Goal: Navigation & Orientation: Find specific page/section

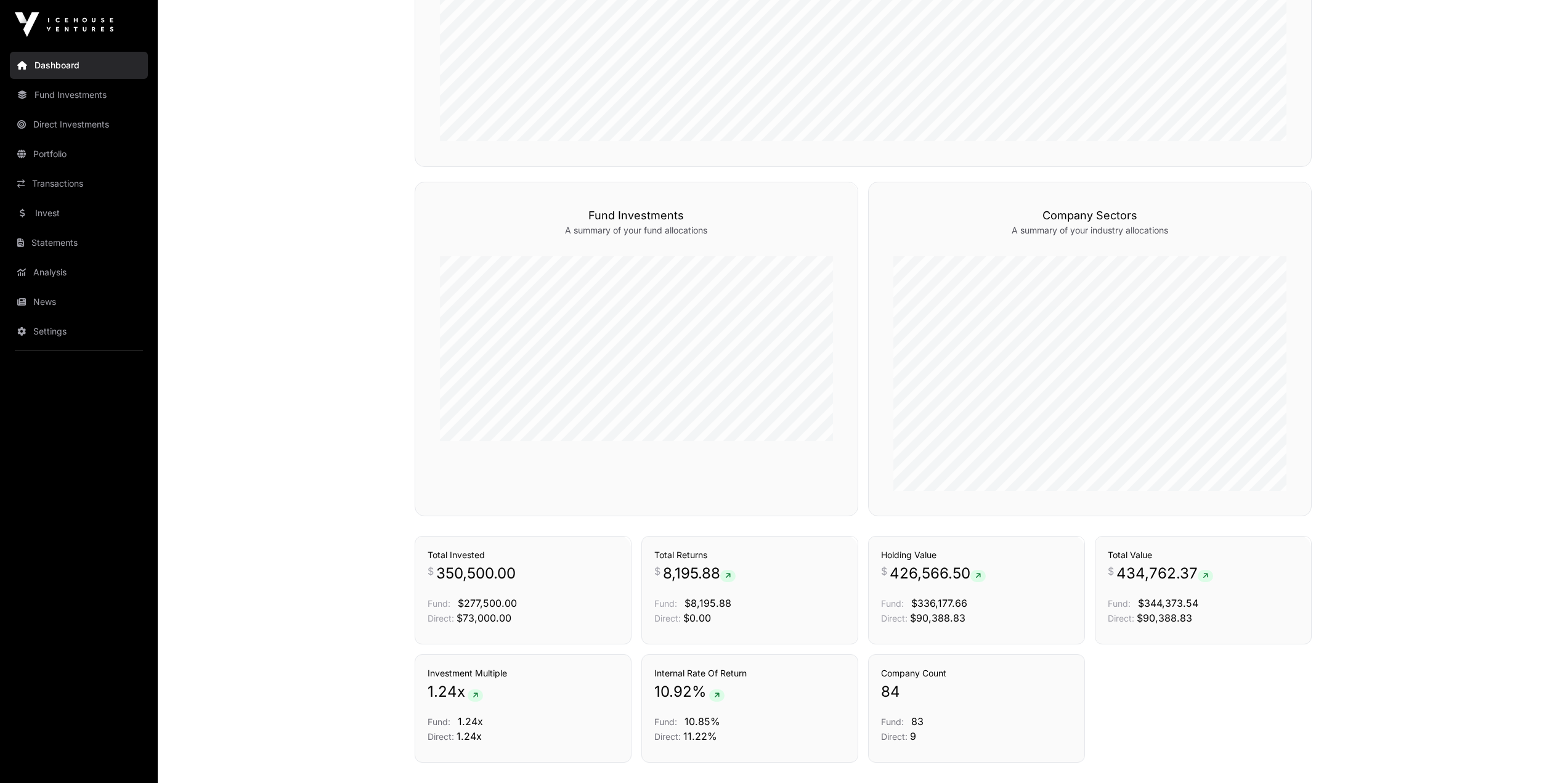
scroll to position [717, 0]
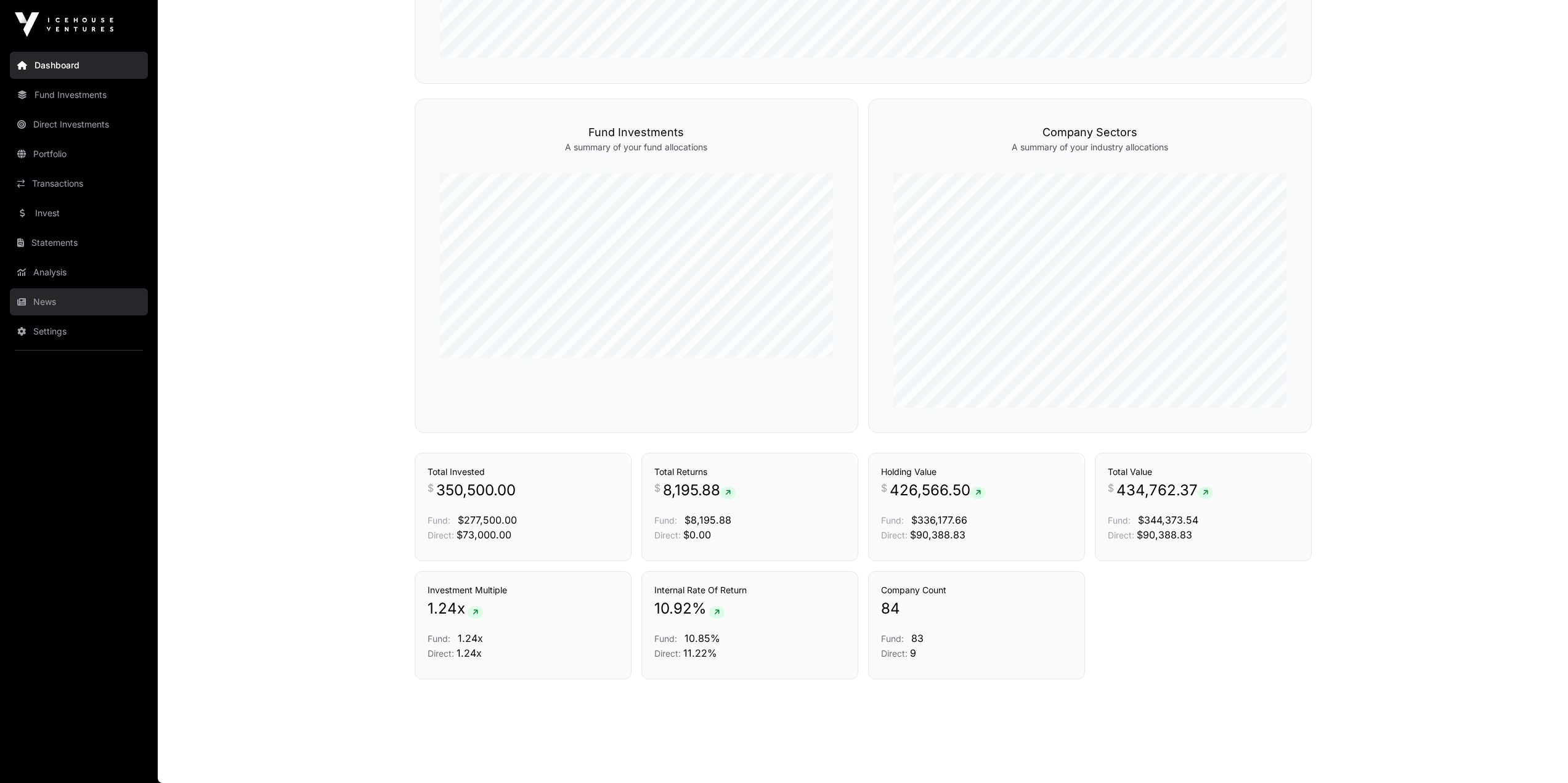
click at [37, 288] on link "News" at bounding box center [78, 301] width 138 height 27
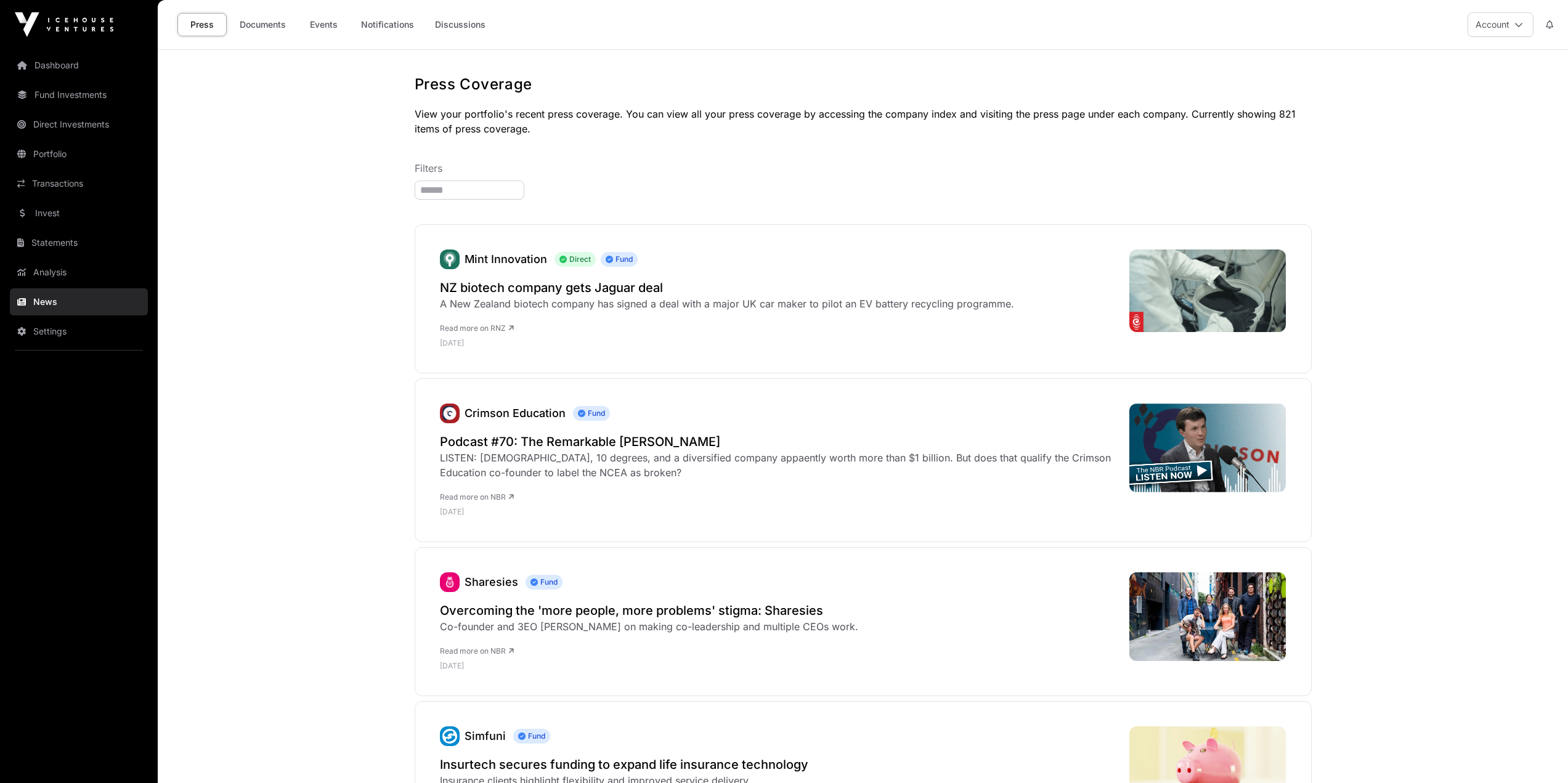
click at [333, 12] on div "Press Documents Events Notifications Discussions" at bounding box center [333, 25] width 336 height 38
click at [331, 21] on link "Events" at bounding box center [323, 25] width 49 height 23
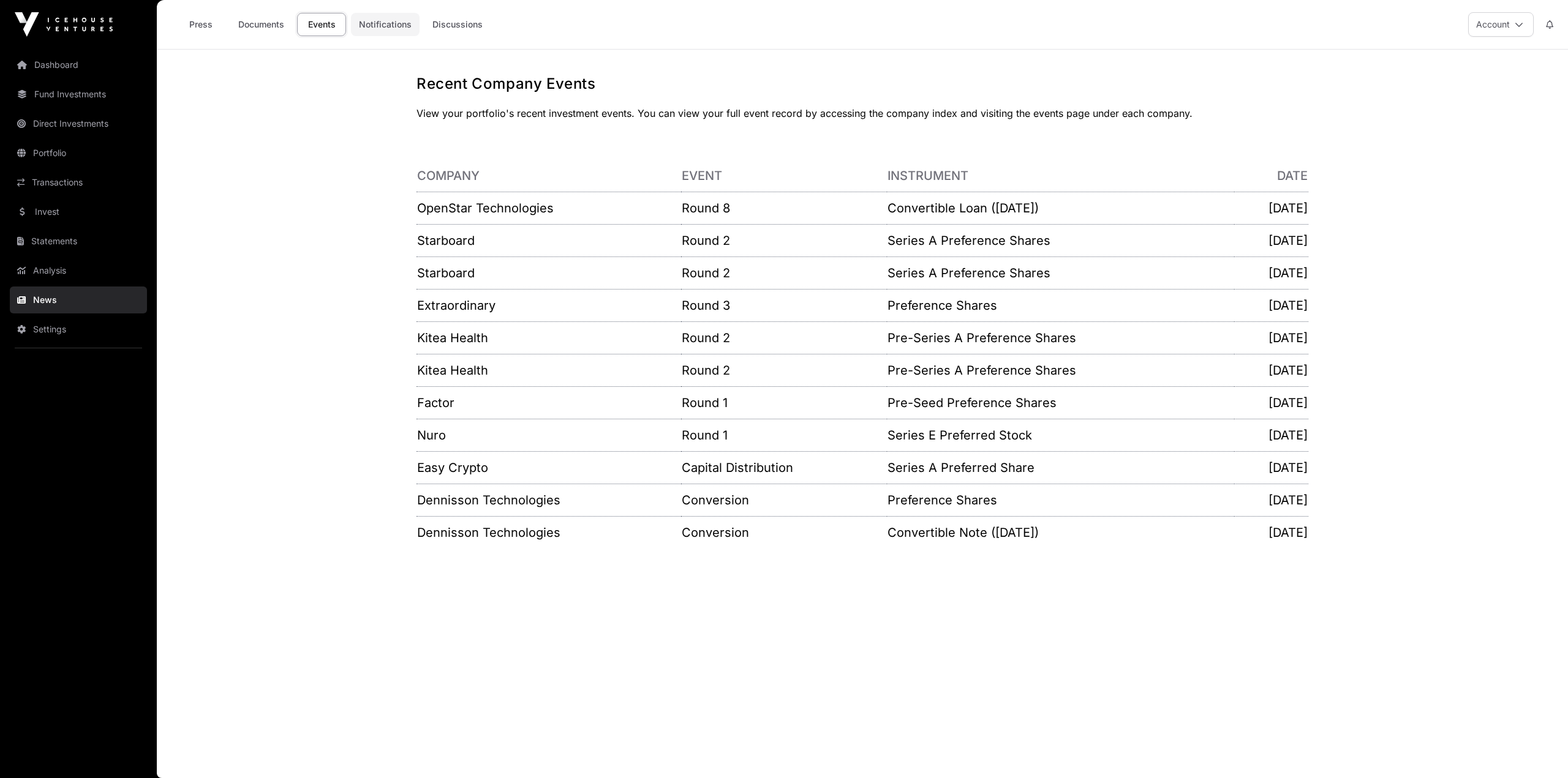
click at [372, 25] on link "Notifications" at bounding box center [385, 25] width 68 height 23
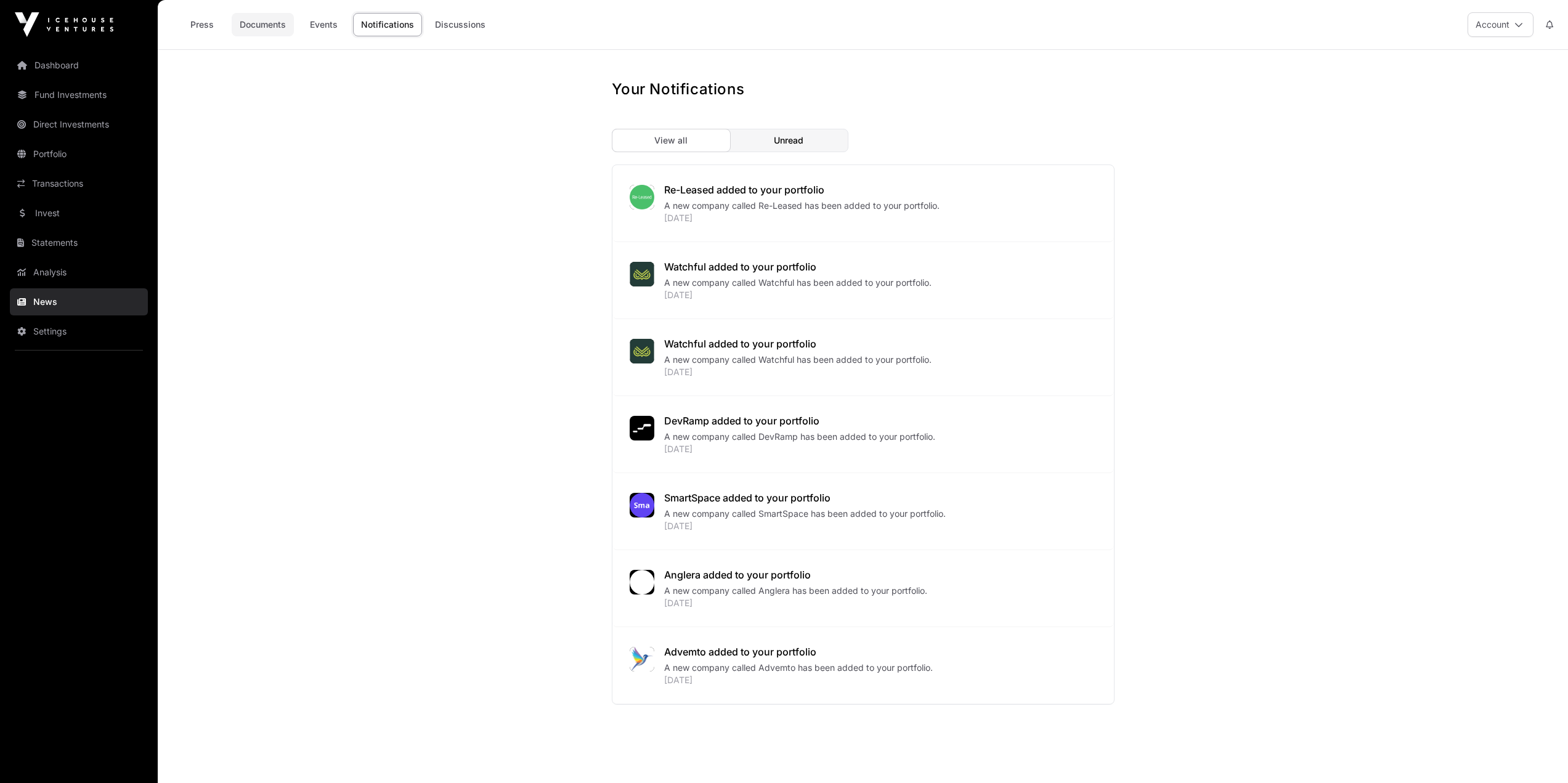
click at [235, 21] on link "Documents" at bounding box center [262, 25] width 62 height 23
